Goal: Register for event/course

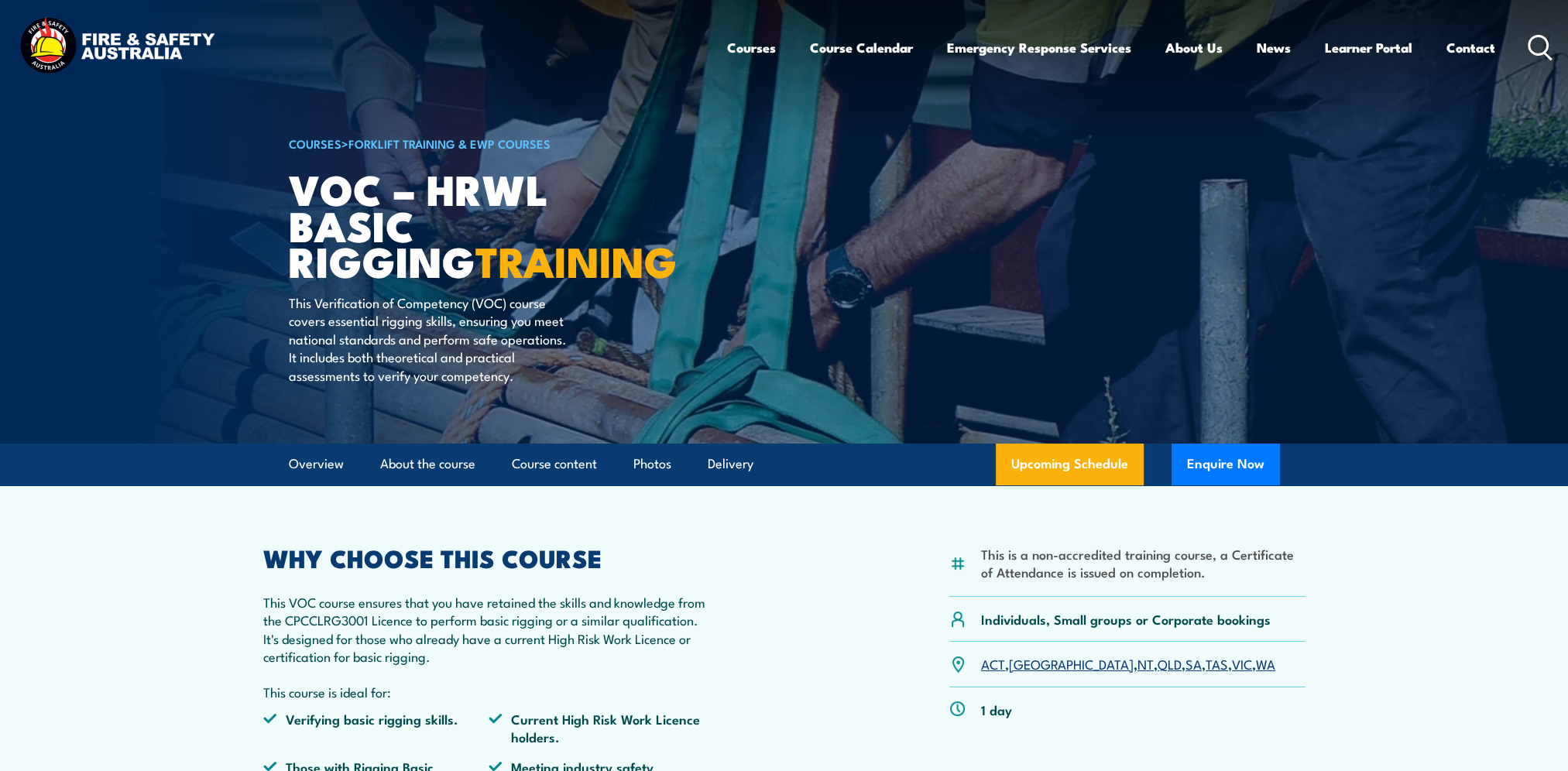
click at [1185, 665] on link "SA" at bounding box center [1193, 663] width 16 height 18
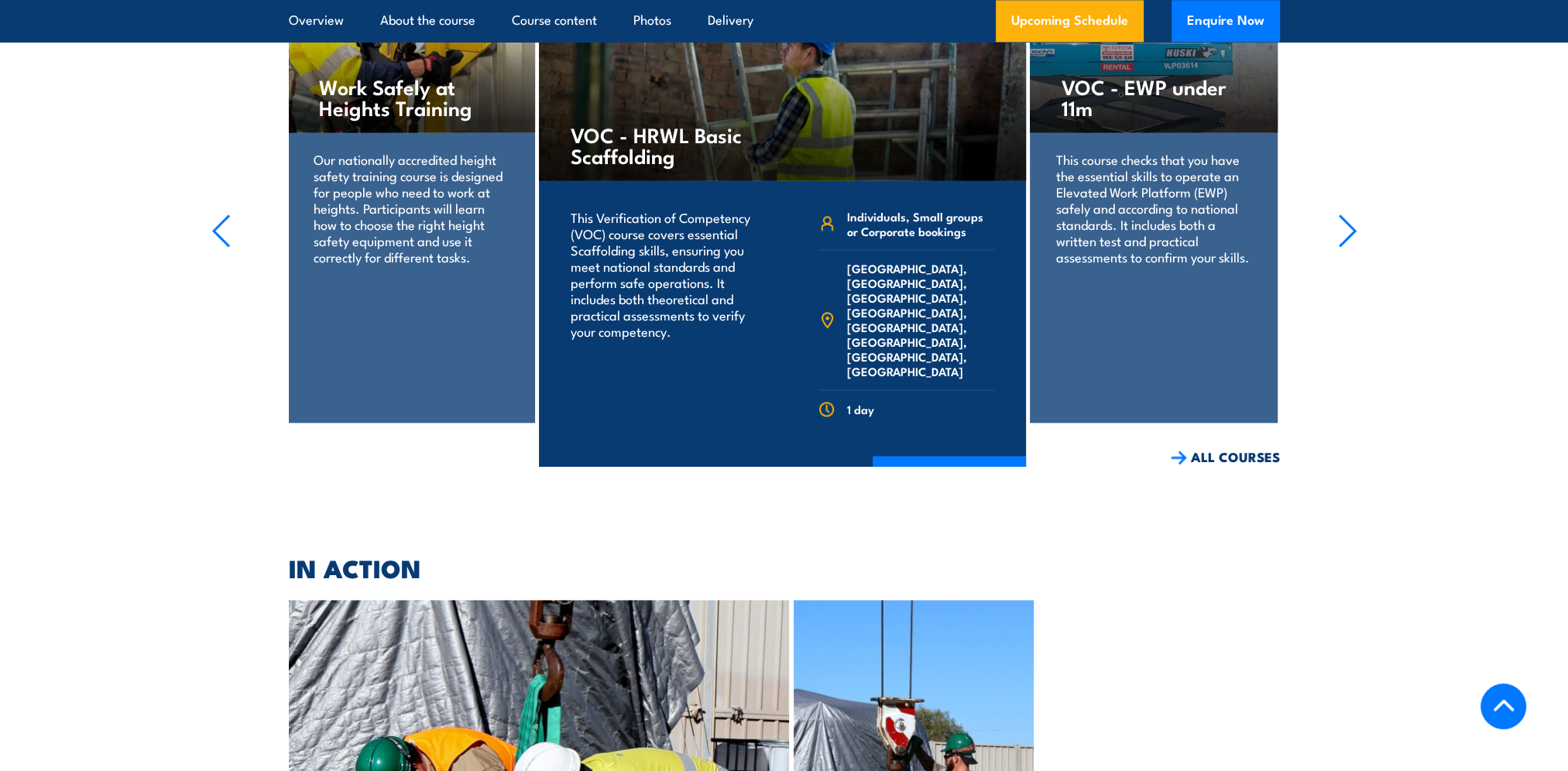
scroll to position [2865, 0]
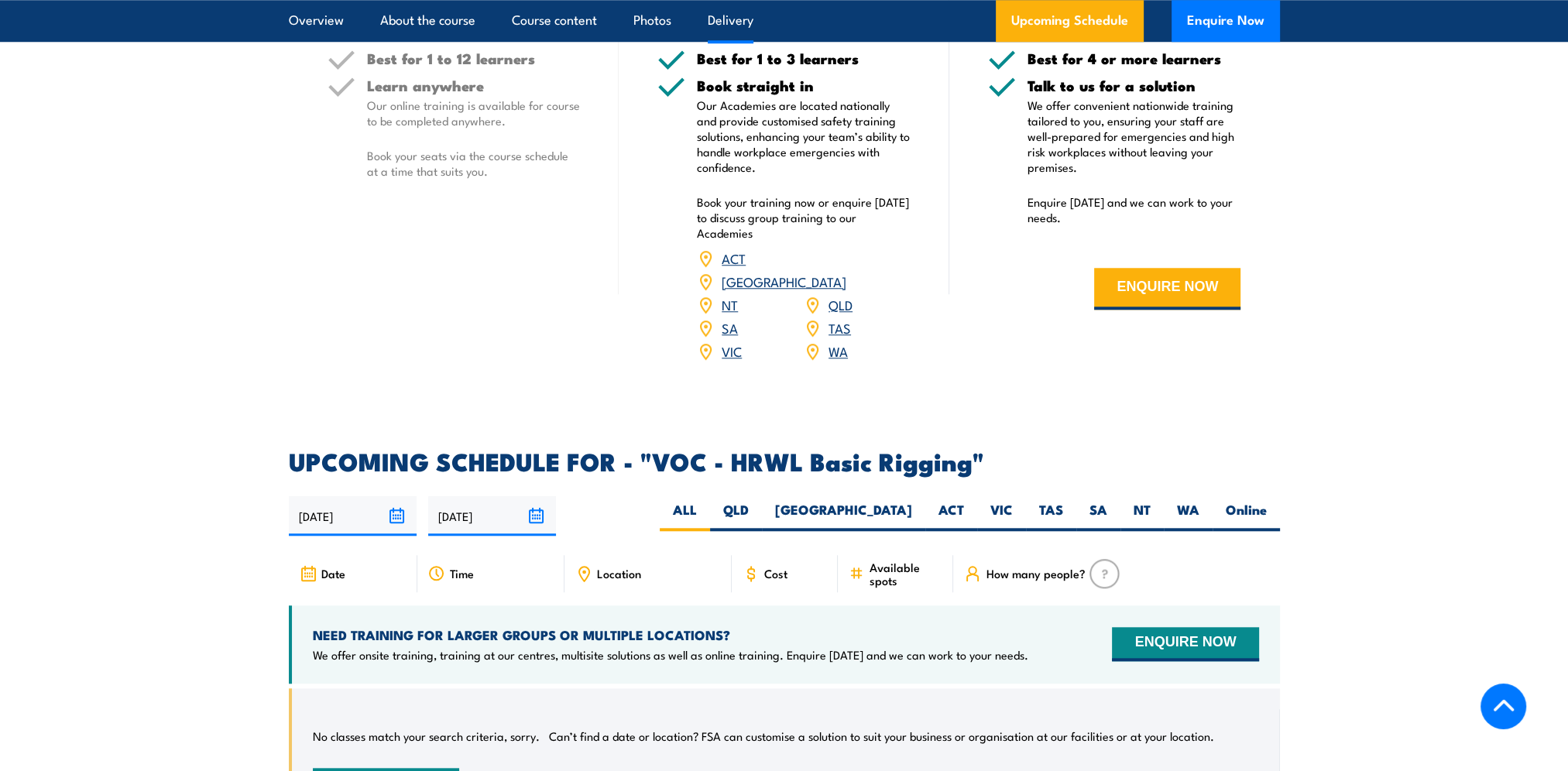
scroll to position [1936, 0]
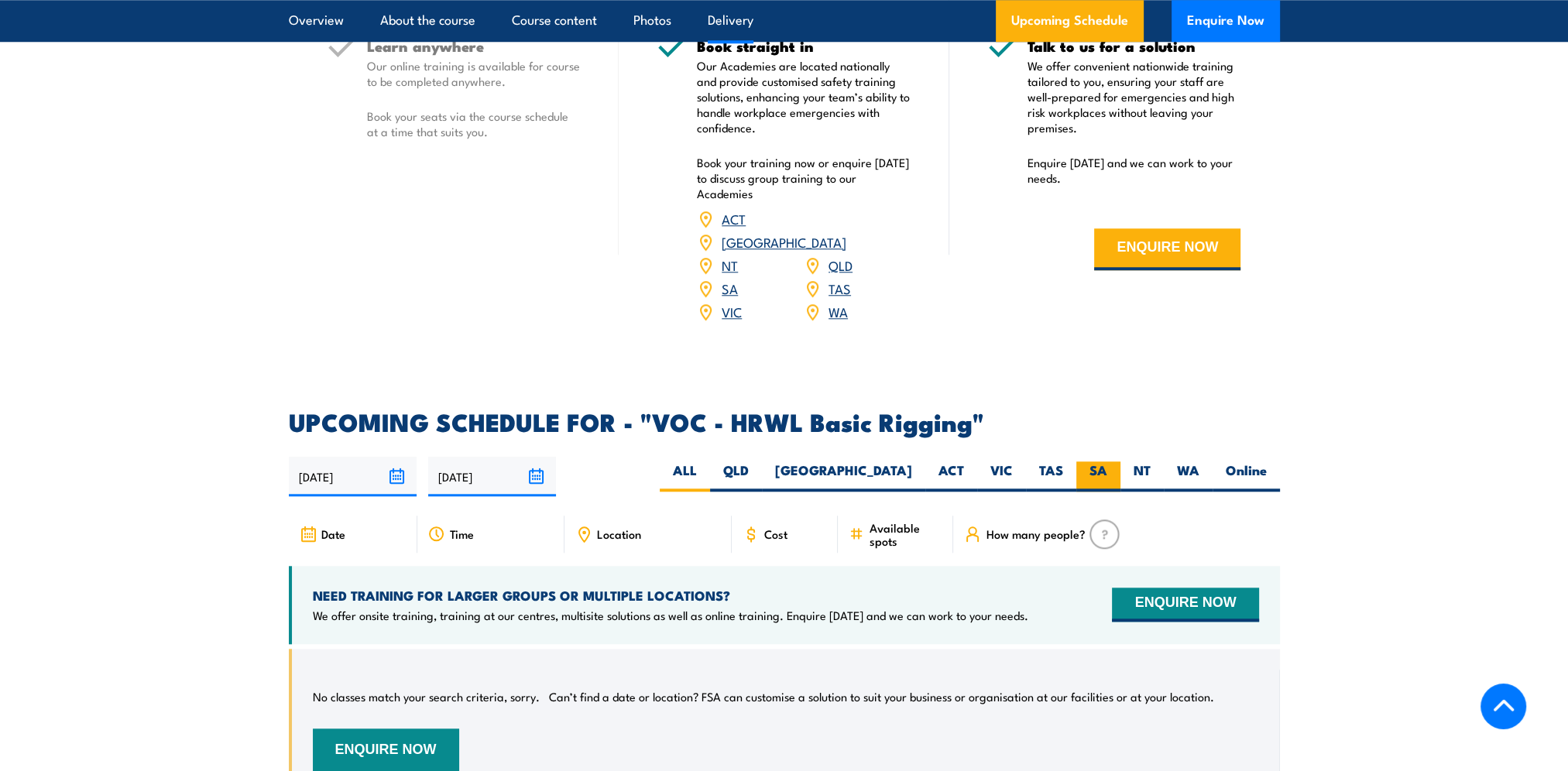
click at [1093, 461] on label "SA" at bounding box center [1098, 476] width 44 height 31
click at [1108, 461] on input "SA" at bounding box center [1113, 466] width 11 height 11
radio input "true"
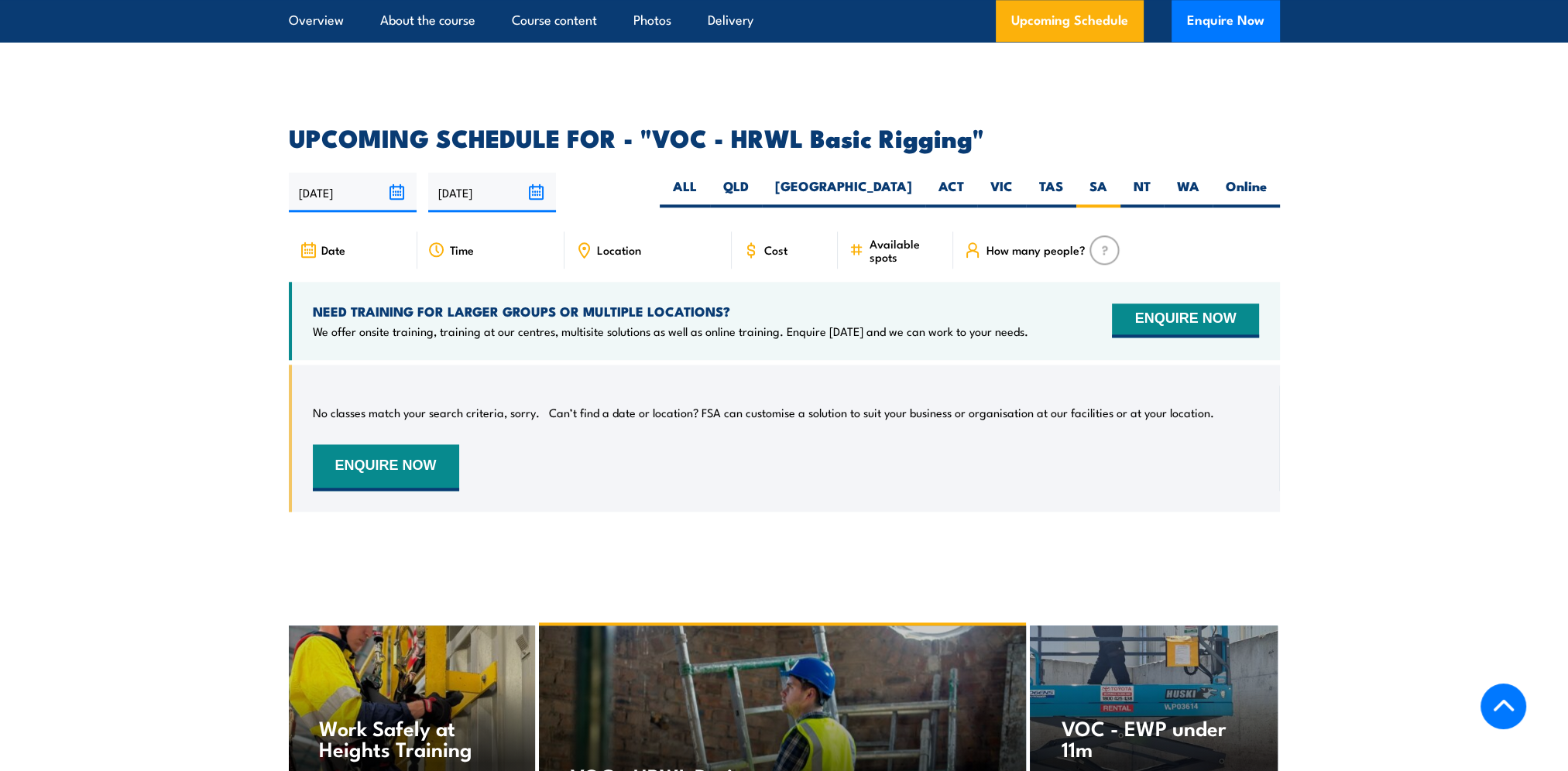
scroll to position [2168, 0]
